Goal: Check status: Check status

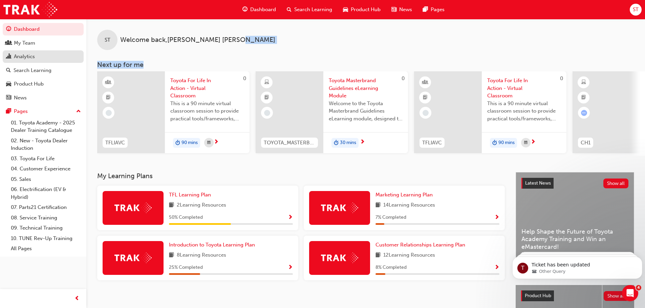
click at [25, 53] on div "Analytics" at bounding box center [24, 57] width 21 height 8
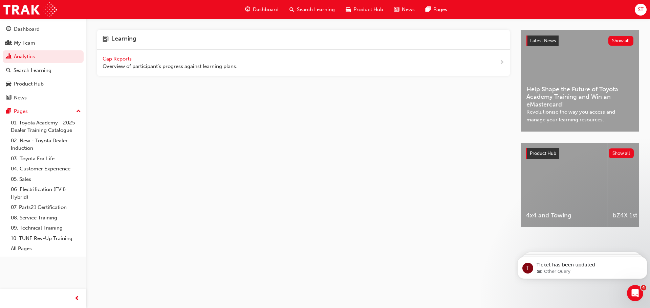
click at [127, 57] on span "Gap Reports" at bounding box center [118, 59] width 30 height 6
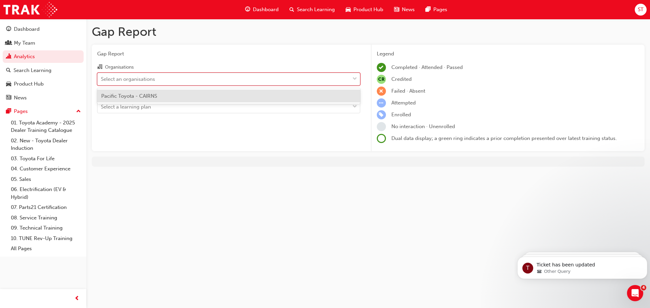
click at [155, 79] on div "Select an organisations" at bounding box center [224, 79] width 252 height 12
click at [102, 79] on input "Organisations option Pacific Toyota - CAIRNS focused, 1 of 1. 1 result availabl…" at bounding box center [101, 79] width 1 height 6
click at [151, 95] on span "Pacific Toyota - CAIRNS" at bounding box center [129, 96] width 56 height 6
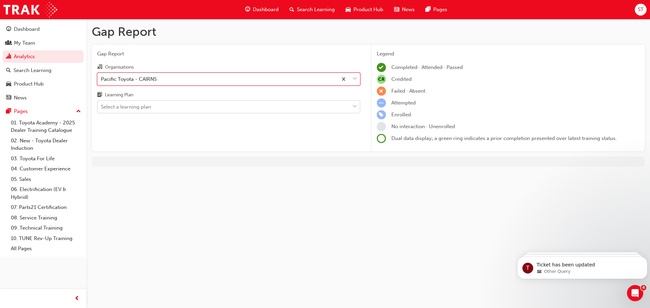
click at [149, 106] on div "Select a learning plan" at bounding box center [126, 107] width 50 height 8
click at [102, 106] on input "Learning Plan Select a learning plan" at bounding box center [101, 107] width 1 height 6
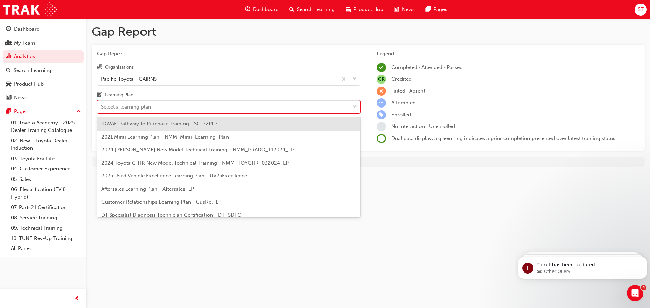
click at [150, 126] on span "'OWAF' Pathway to Purchase Training - SC-P2PLP" at bounding box center [159, 124] width 116 height 6
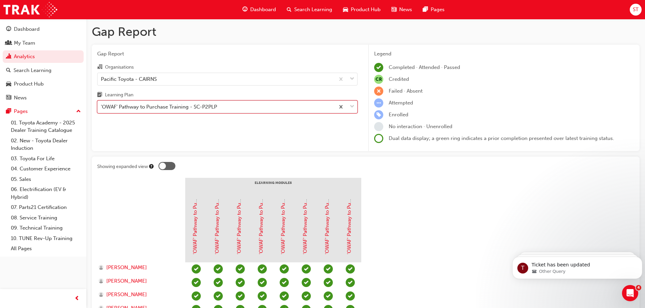
click at [168, 105] on div "'OWAF' Pathway to Purchase Training - SC-P2PLP" at bounding box center [159, 107] width 116 height 8
click at [102, 105] on input "Learning Plan option 'OWAF' Pathway to Purchase Training - SC-P2PLP, selected. …" at bounding box center [101, 107] width 1 height 6
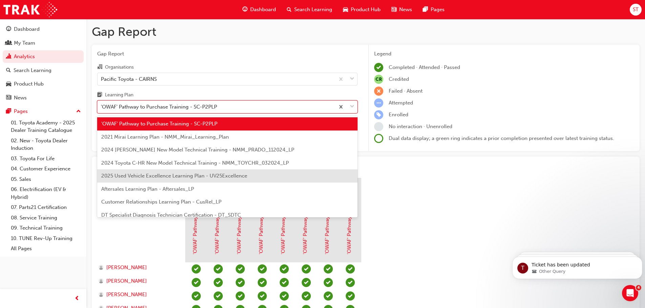
click at [152, 173] on span "2025 Used Vehicle Excellence Learning Plan - UV25Excellence" at bounding box center [174, 176] width 146 height 6
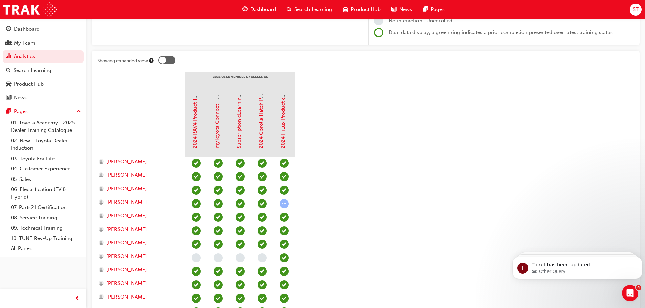
scroll to position [86, 0]
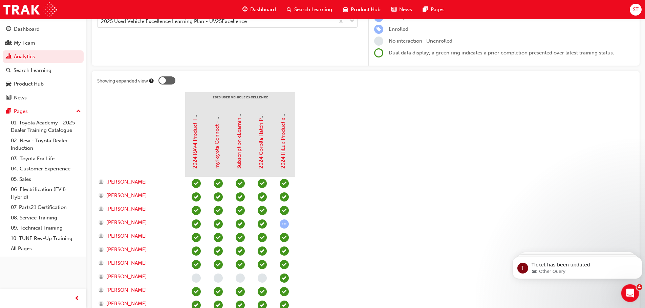
click at [627, 293] on icon "Open Intercom Messenger" at bounding box center [629, 292] width 11 height 11
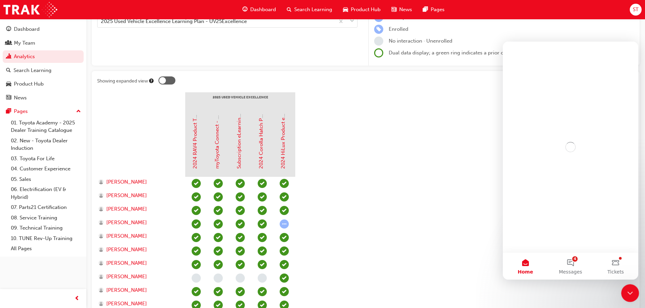
scroll to position [0, 0]
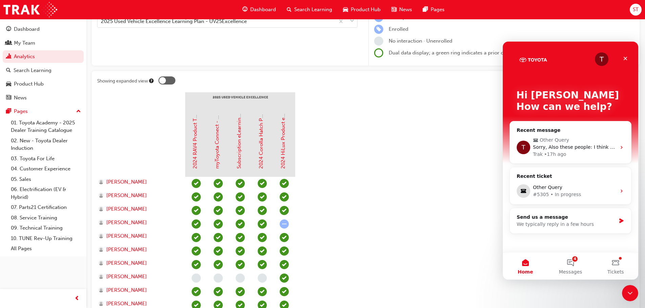
click at [418, 125] on section "2025 Used Vehicle Excellence 2024 RAV4 Product Training myToyota Connect - eLea…" at bounding box center [365, 263] width 537 height 342
click at [432, 225] on section "2025 Used Vehicle Excellence 2024 RAV4 Product Training myToyota Connect - eLea…" at bounding box center [365, 263] width 537 height 342
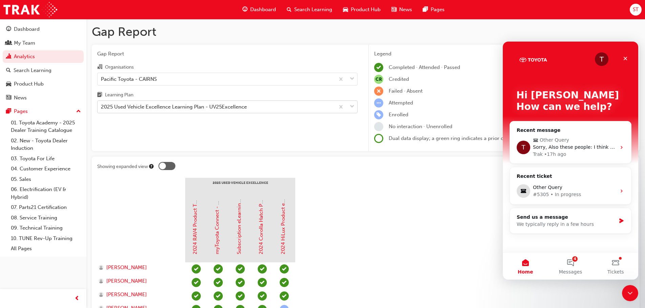
click at [256, 110] on div "2025 Used Vehicle Excellence Learning Plan - UV25Excellence" at bounding box center [216, 107] width 237 height 12
click at [102, 110] on input "Learning Plan 2025 Used Vehicle Excellence Learning Plan - UV25Excellence" at bounding box center [101, 107] width 1 height 6
